Goal: Book appointment/travel/reservation

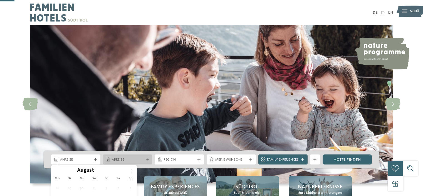
type div "[DATE]"
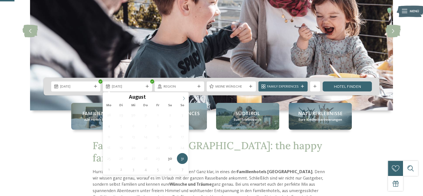
click at [183, 97] on icon at bounding box center [184, 98] width 4 height 4
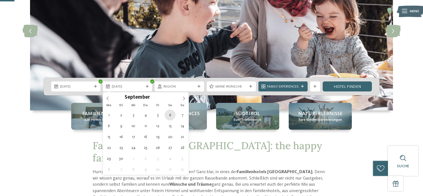
type div "[DATE]"
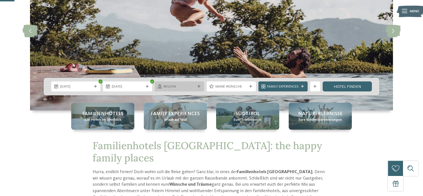
click at [193, 86] on span "Region" at bounding box center [180, 86] width 32 height 5
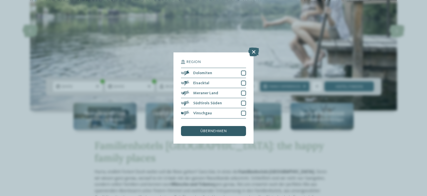
click at [217, 130] on span "übernehmen" at bounding box center [214, 131] width 26 height 4
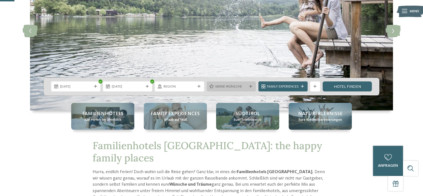
click at [235, 87] on span "Meine Wünsche" at bounding box center [231, 86] width 32 height 5
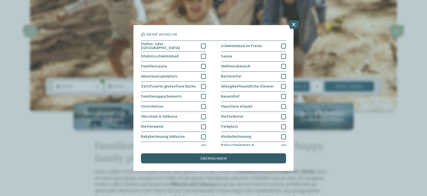
click at [217, 157] on span "übernehmen" at bounding box center [214, 158] width 26 height 4
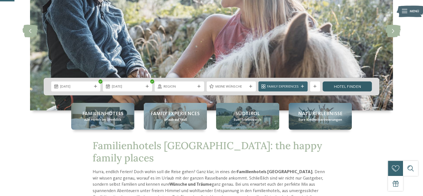
click at [349, 87] on link "Hotel finden" at bounding box center [347, 86] width 49 height 10
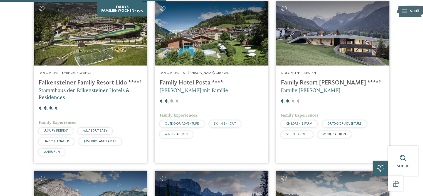
scroll to position [686, 0]
click at [306, 86] on h4 "Family Resort [PERSON_NAME] ****ˢ" at bounding box center [332, 83] width 103 height 8
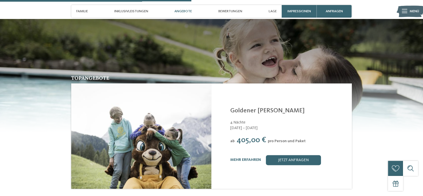
scroll to position [755, 0]
